Goal: Task Accomplishment & Management: Complete application form

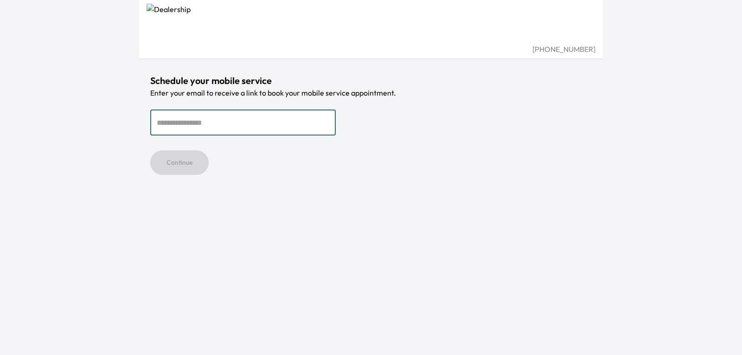
click at [241, 119] on input "email" at bounding box center [243, 122] width 186 height 26
type input "**********"
click at [150, 150] on button "Continue" at bounding box center [179, 162] width 58 height 25
